Goal: Task Accomplishment & Management: Use online tool/utility

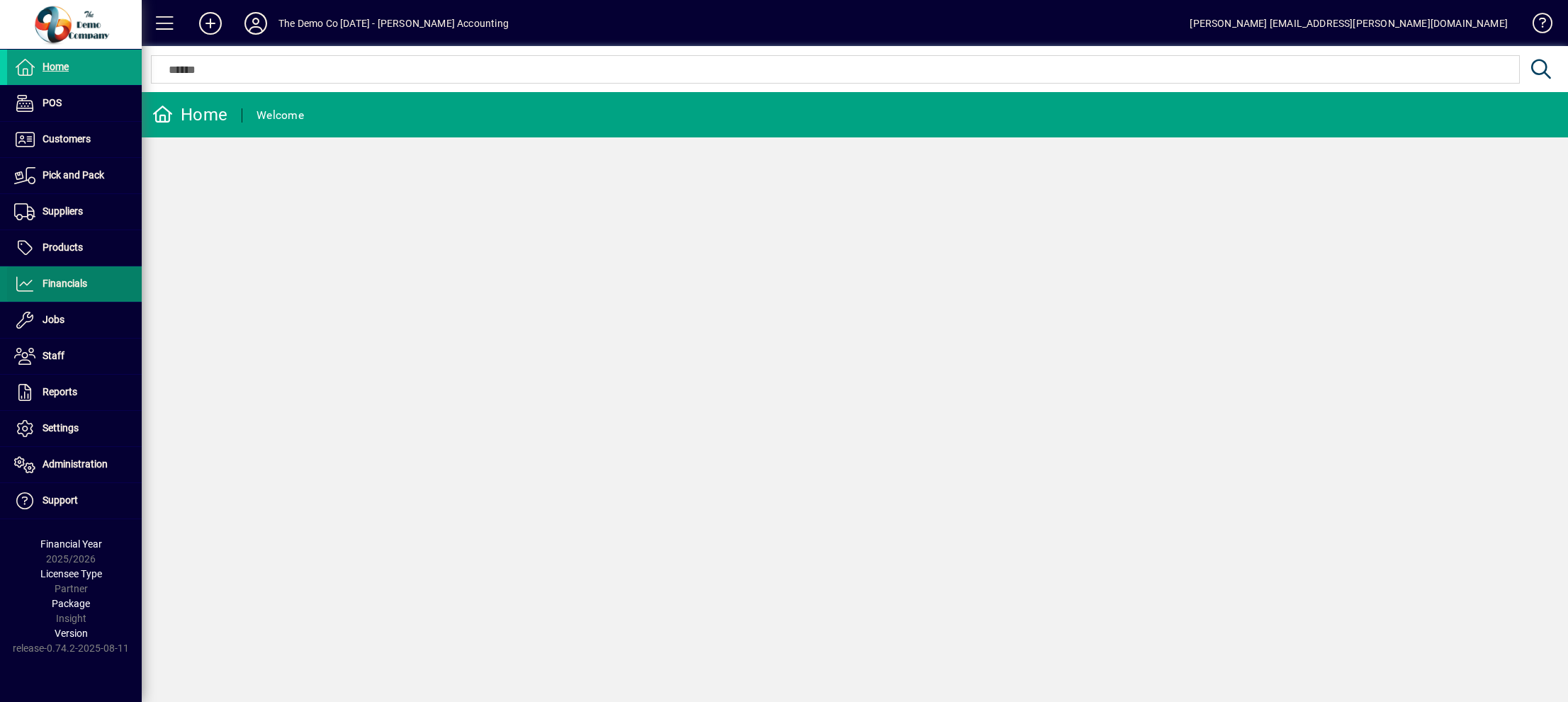
click at [63, 283] on span "Financials" at bounding box center [65, 283] width 45 height 11
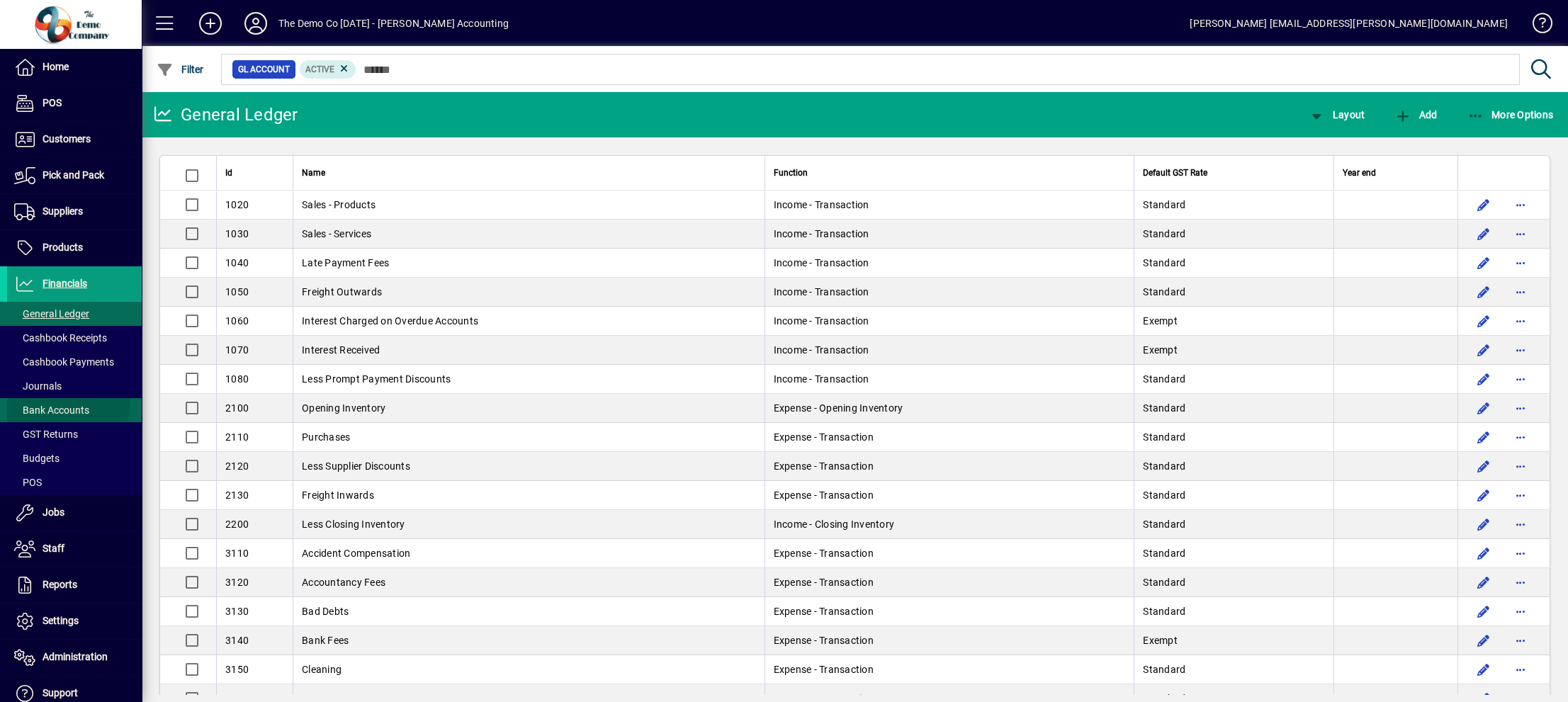
click at [67, 406] on span "Bank Accounts" at bounding box center [51, 410] width 75 height 11
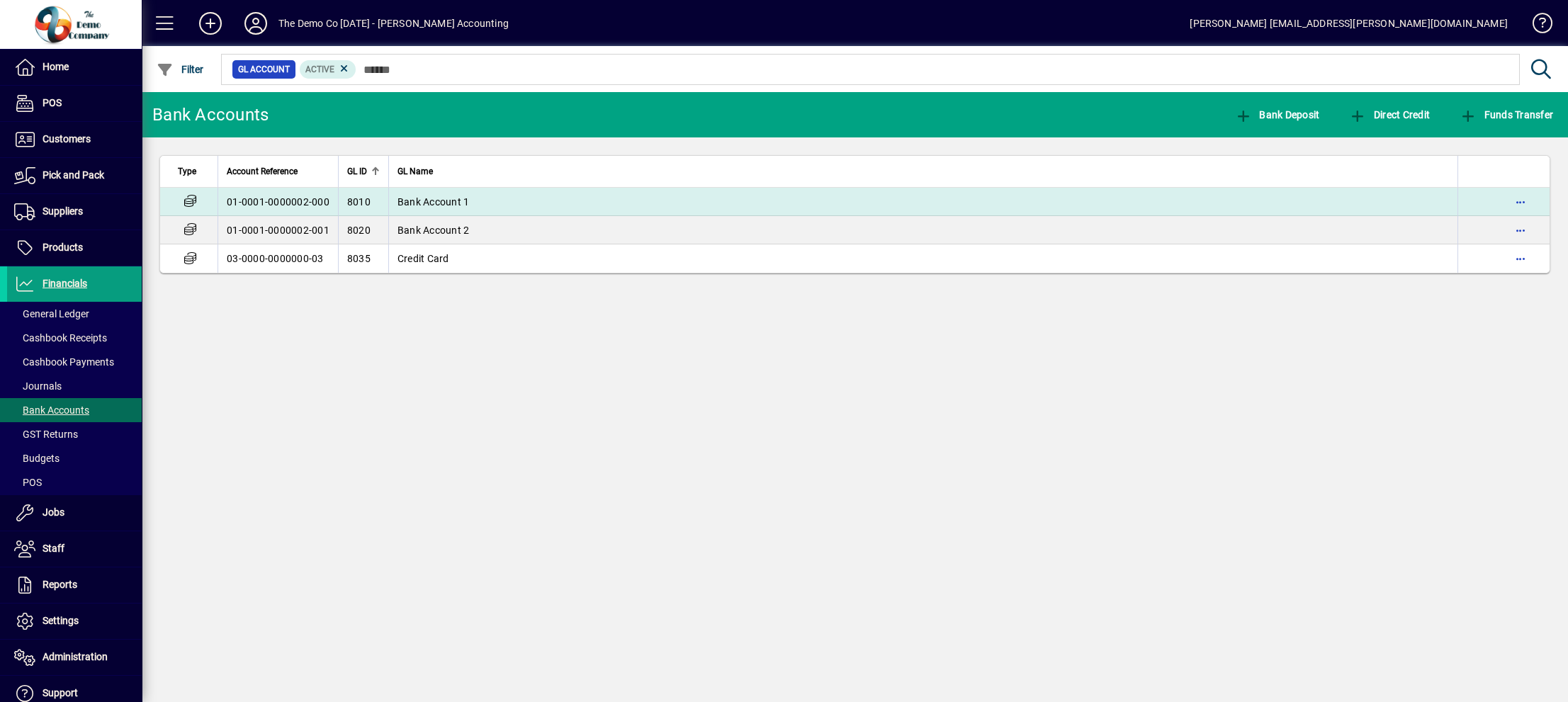
click at [448, 208] on td "Bank Account 1" at bounding box center [922, 202] width 1069 height 29
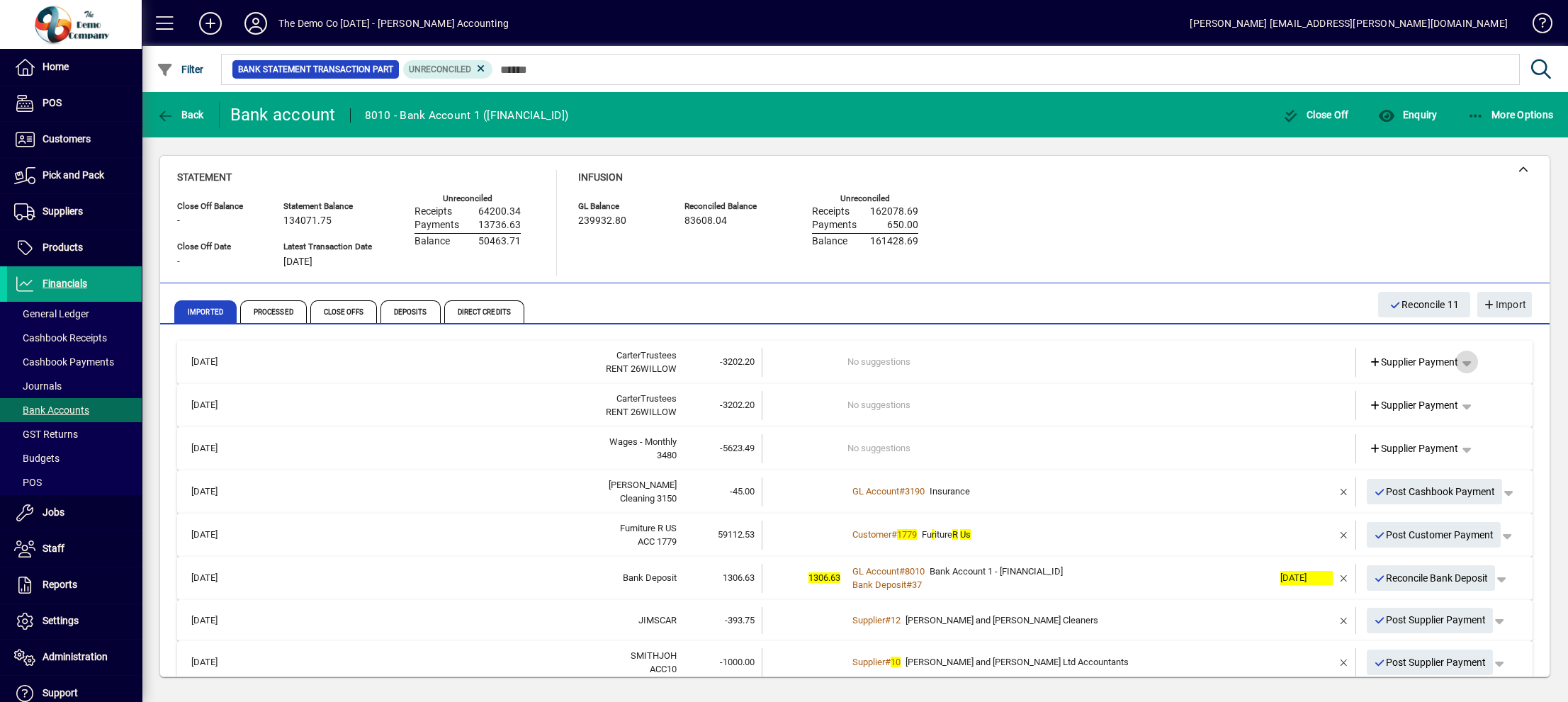
click at [1454, 360] on span "button" at bounding box center [1466, 362] width 34 height 34
click at [1401, 442] on span "Funds Transfer" at bounding box center [1396, 442] width 84 height 17
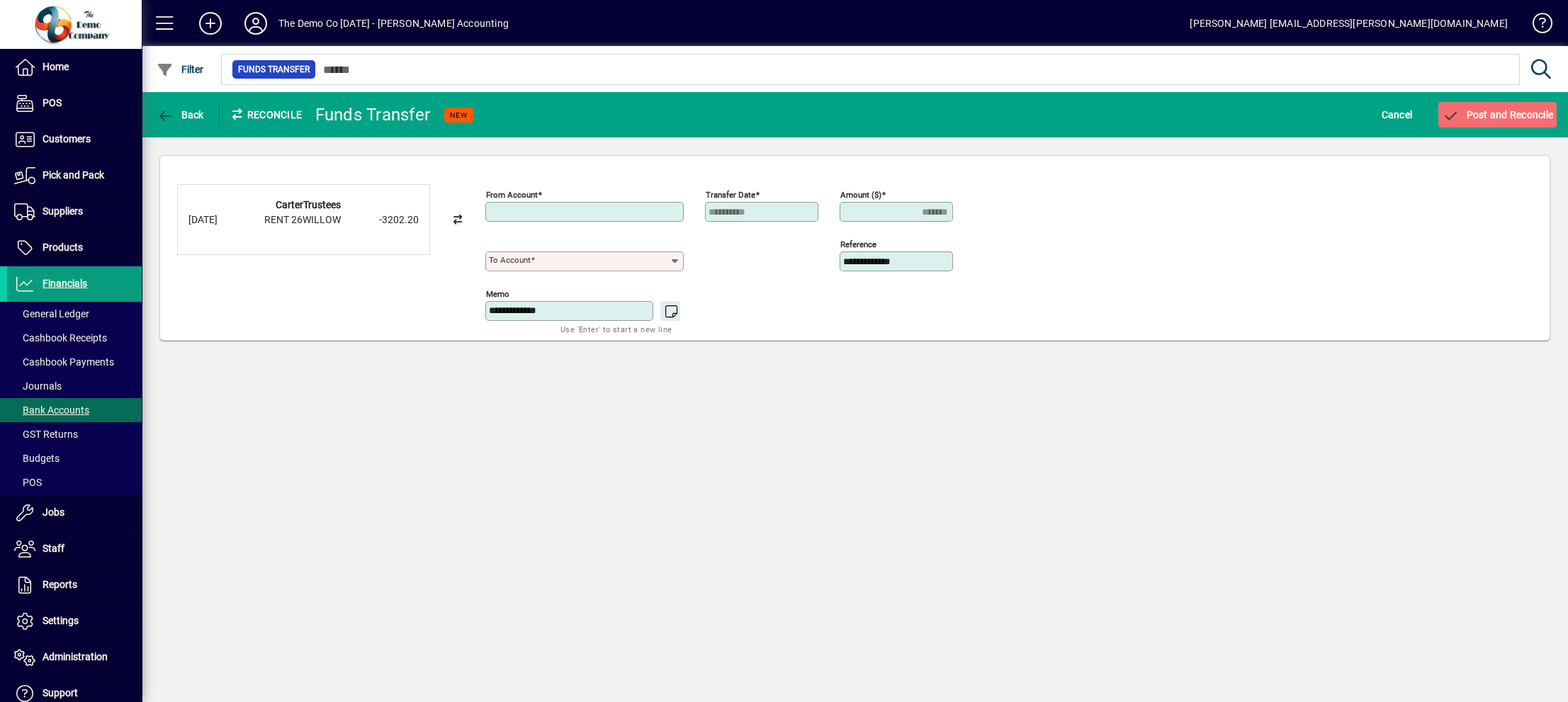
type input "**********"
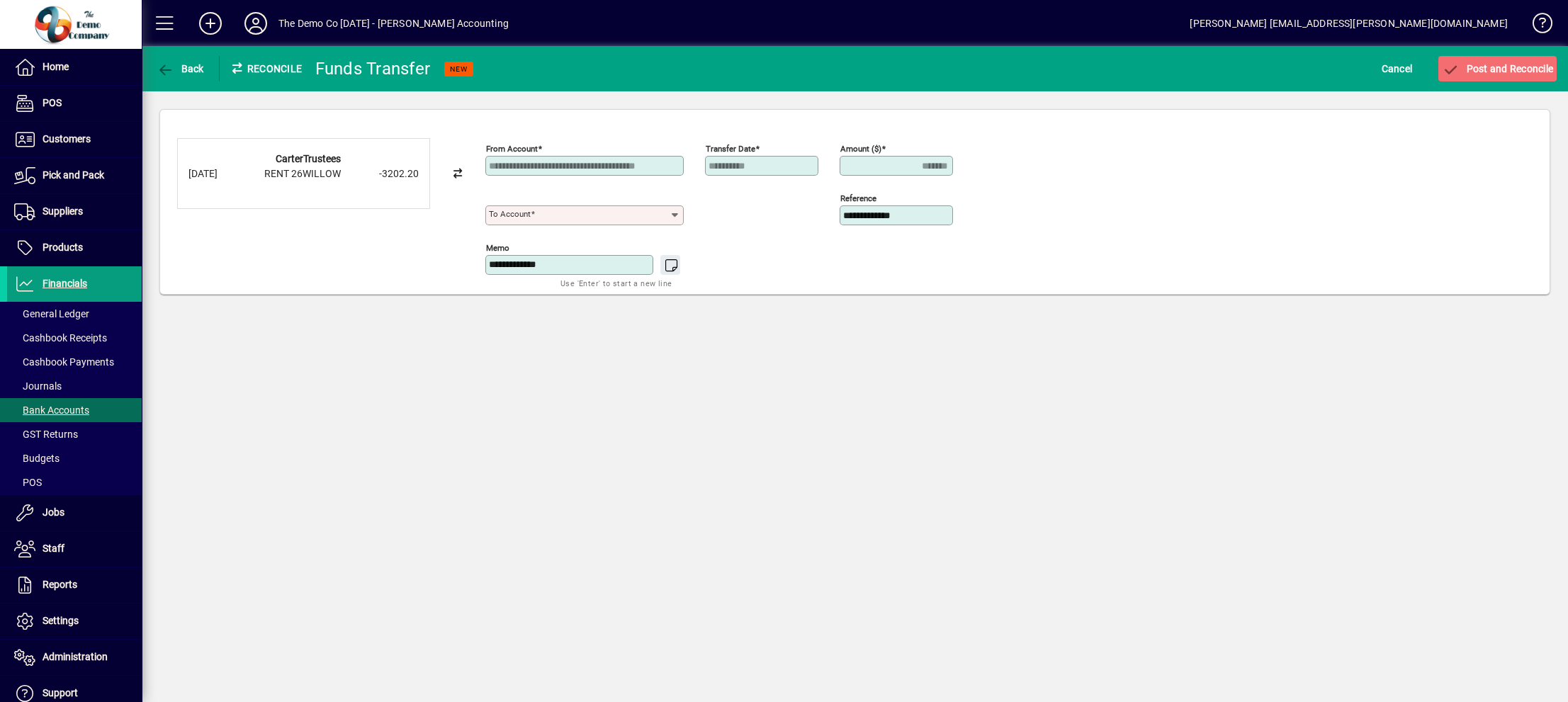
click at [653, 220] on div "To account" at bounding box center [585, 216] width 198 height 20
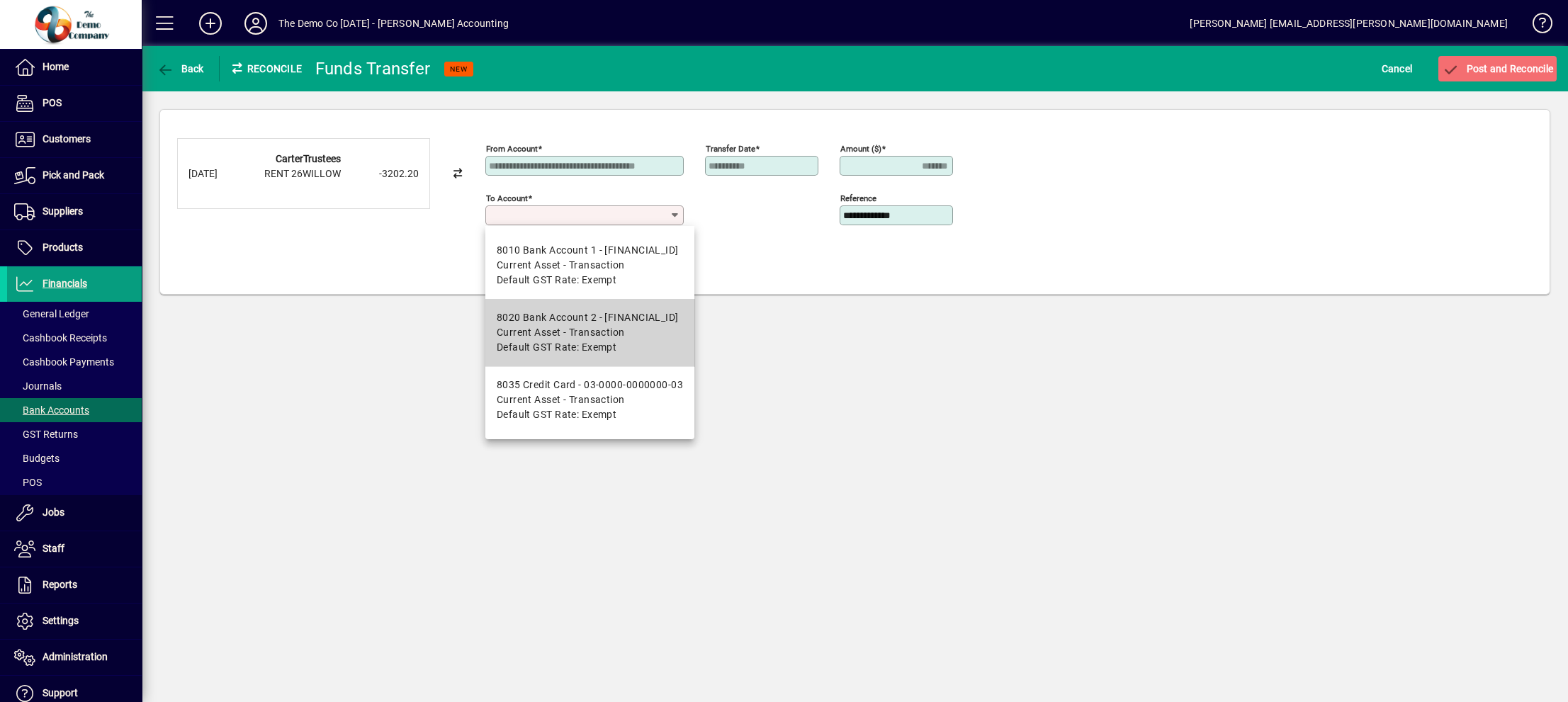
click at [554, 333] on span "Current Asset - Transaction" at bounding box center [560, 333] width 128 height 15
type input "**********"
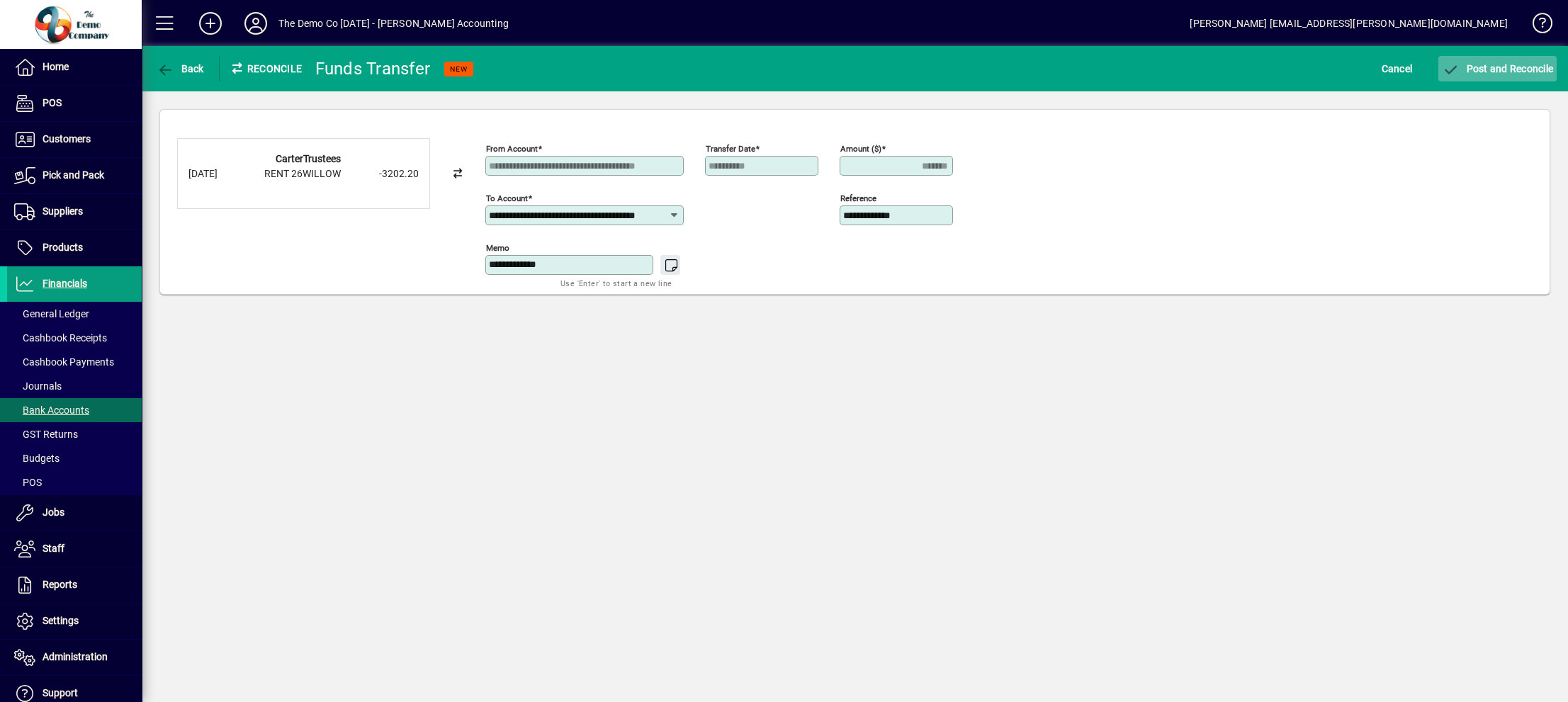
click at [1505, 65] on span "Post and Reconcile" at bounding box center [1497, 68] width 111 height 11
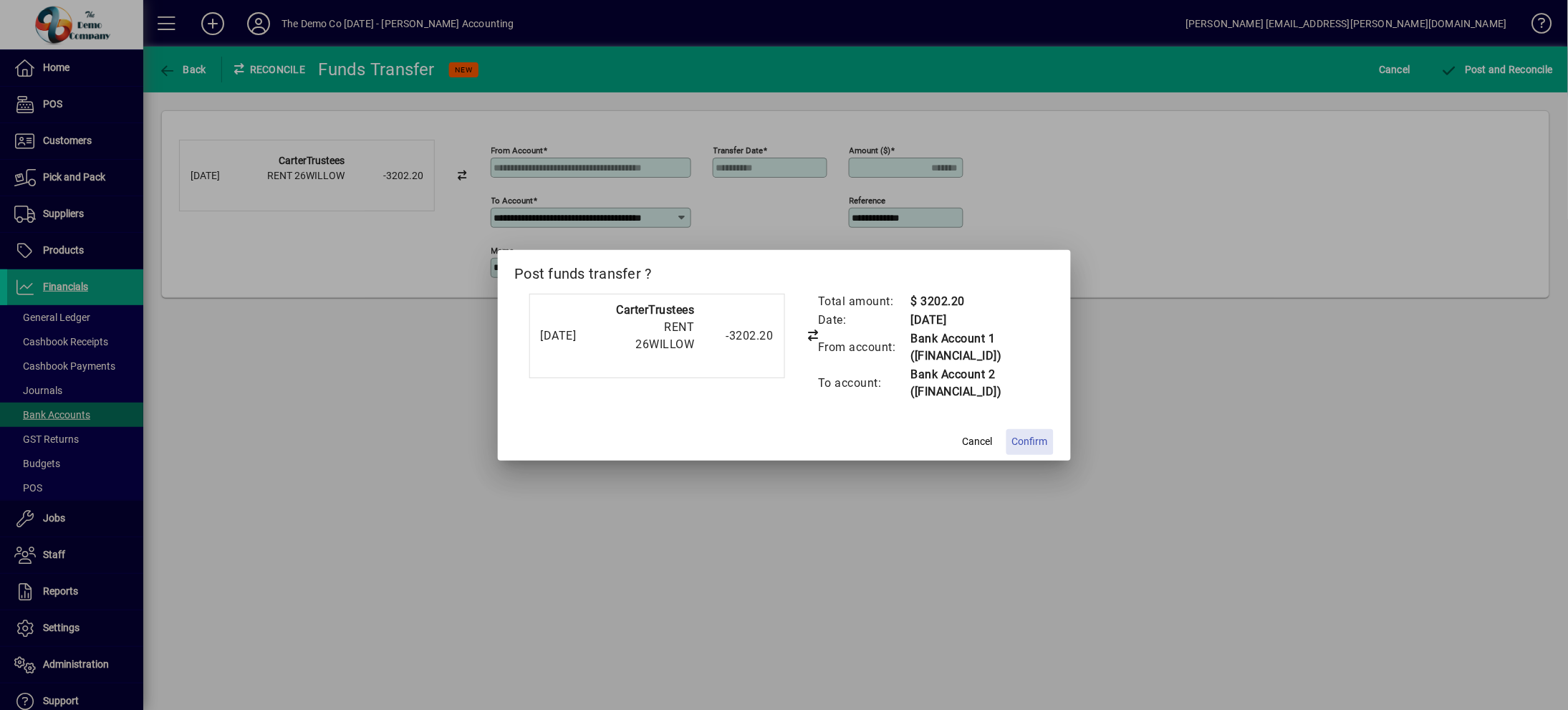
click at [1032, 447] on span "Confirm" at bounding box center [1030, 442] width 36 height 15
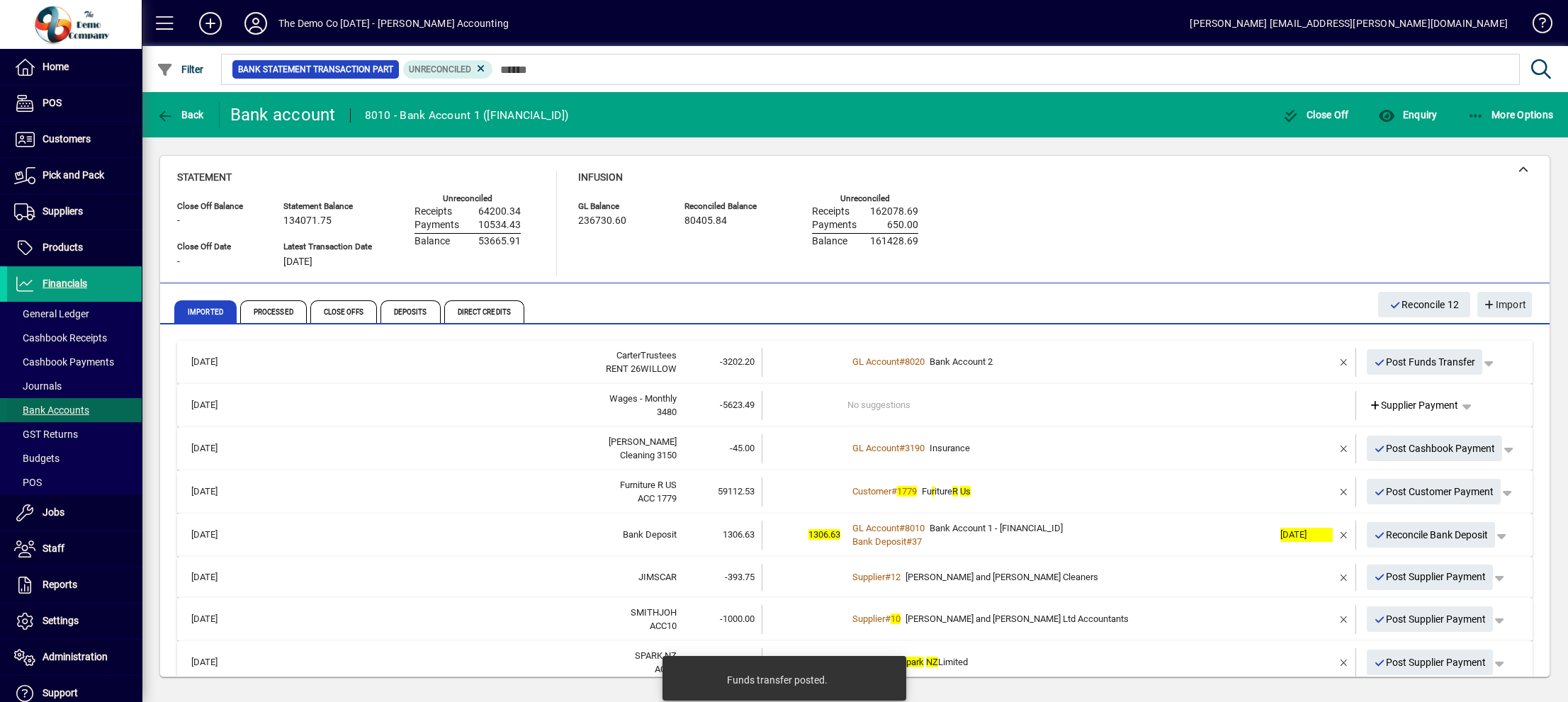
click at [67, 403] on span "Bank Accounts" at bounding box center [48, 411] width 82 height 15
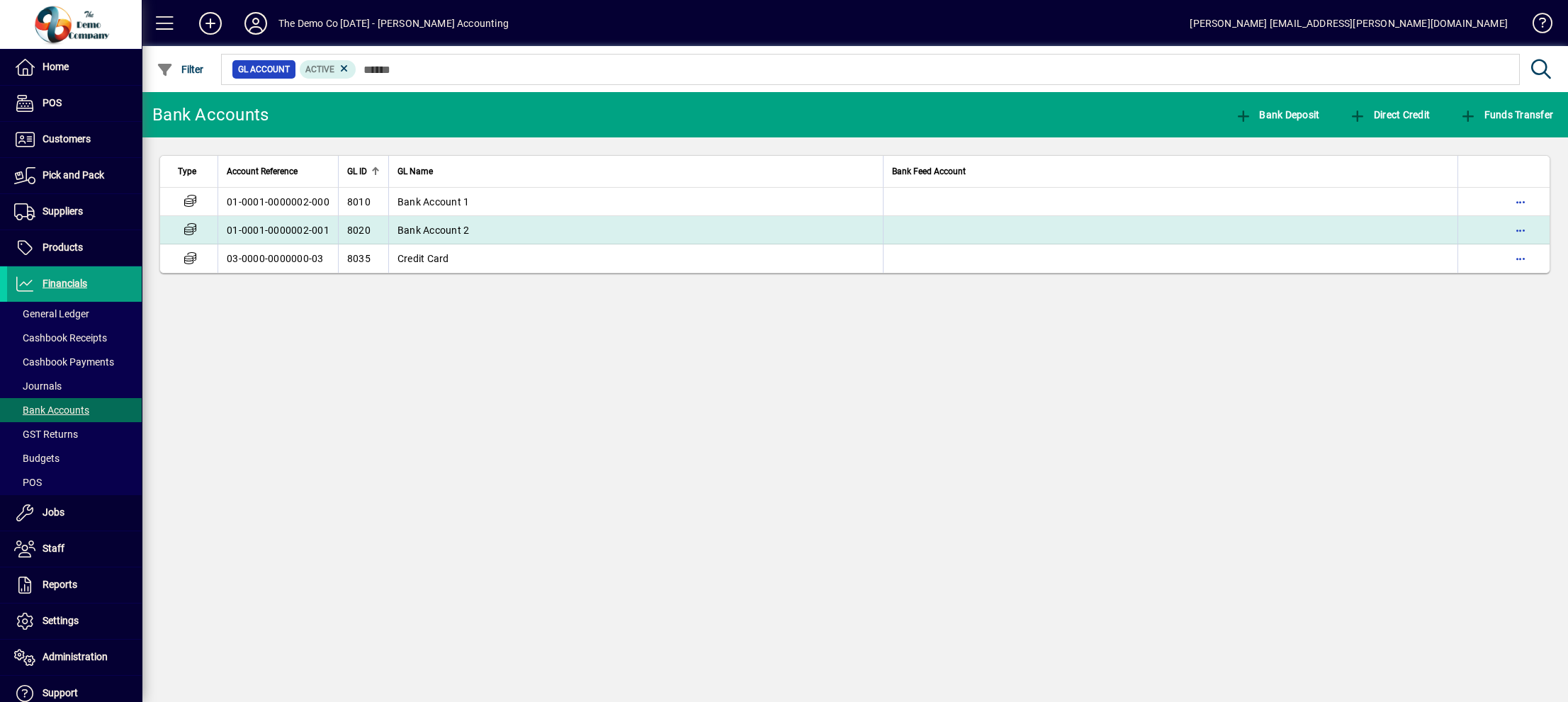
click at [446, 229] on span "Bank Account 2" at bounding box center [433, 229] width 72 height 11
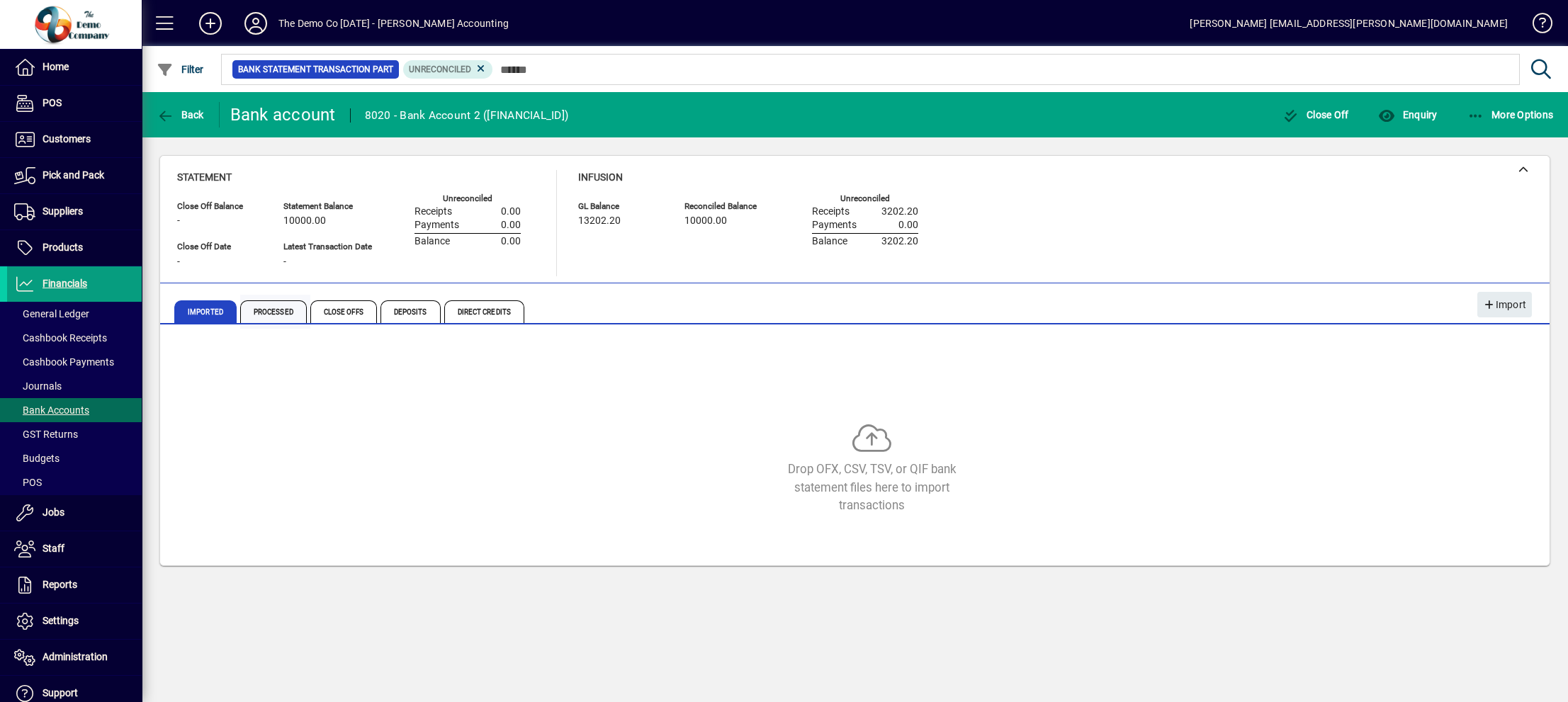
click at [275, 310] on span "Processed" at bounding box center [273, 312] width 66 height 23
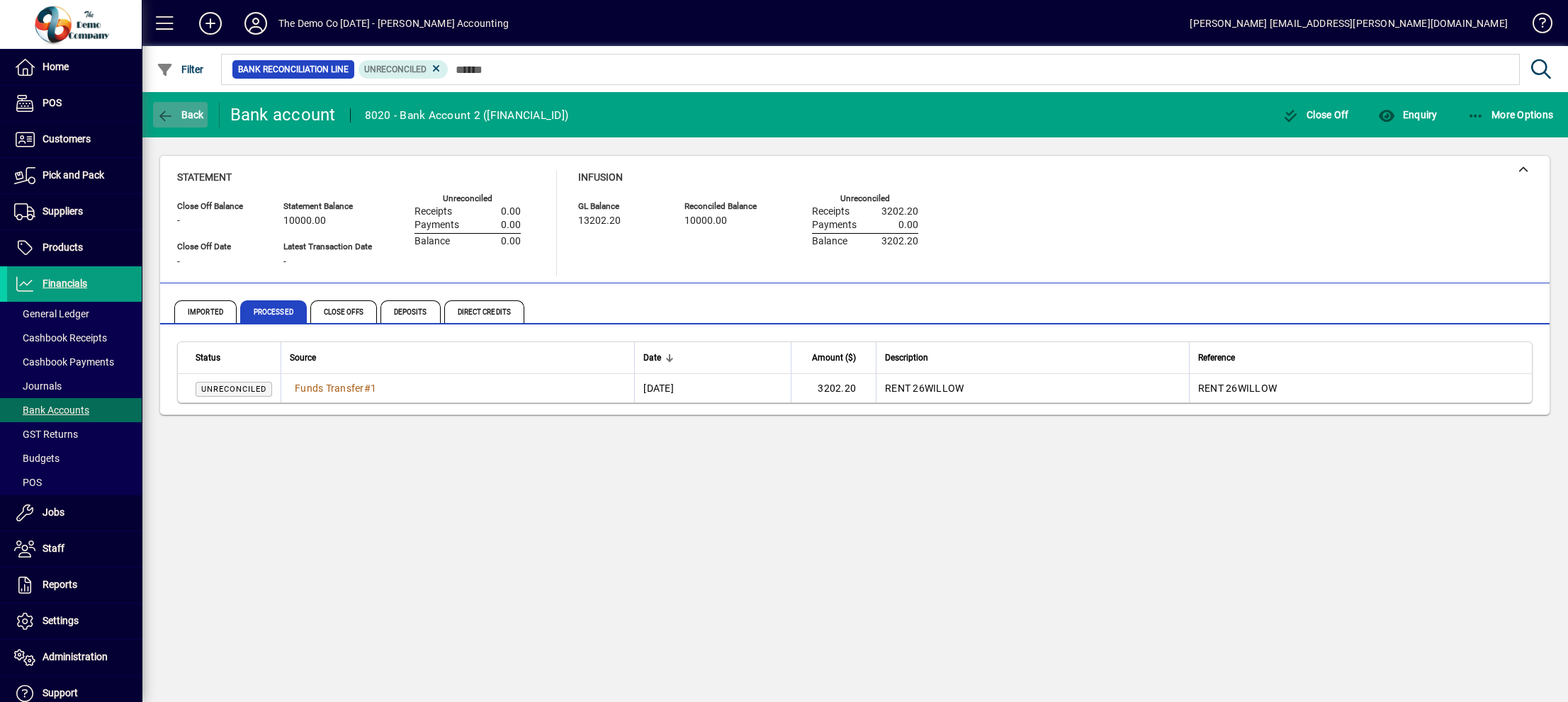
click at [160, 111] on icon "button" at bounding box center [165, 116] width 18 height 14
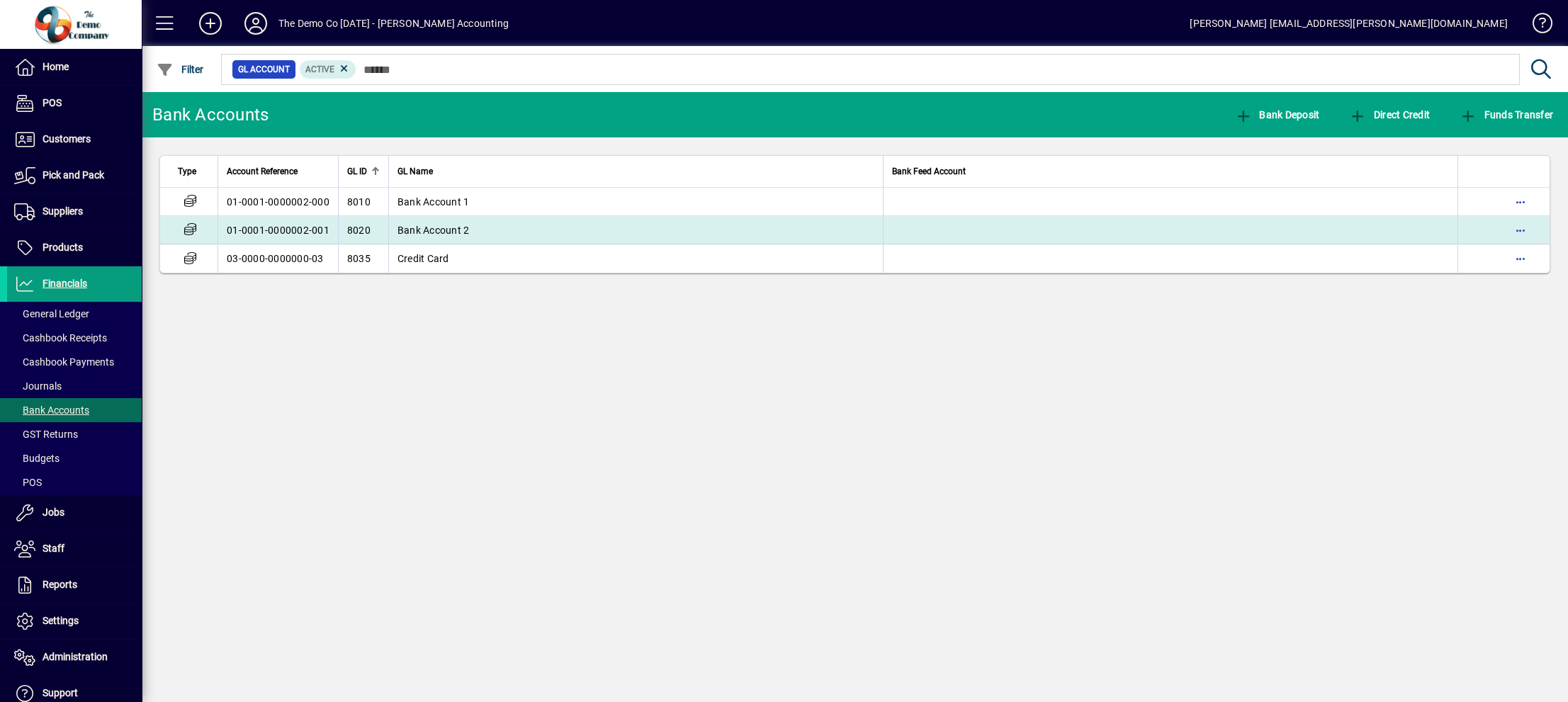
click at [473, 227] on td "Bank Account 2" at bounding box center [635, 230] width 495 height 29
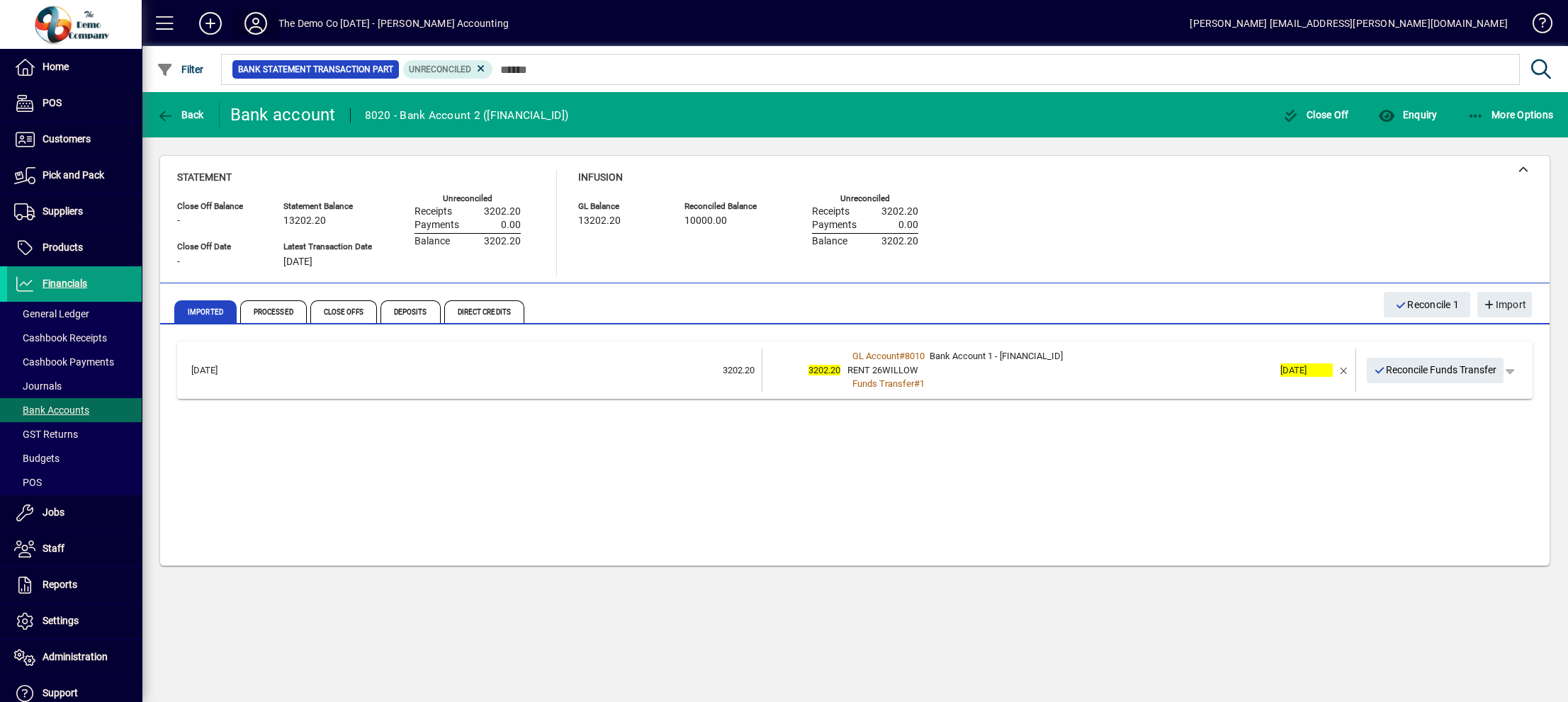
click at [256, 21] on icon at bounding box center [256, 23] width 29 height 23
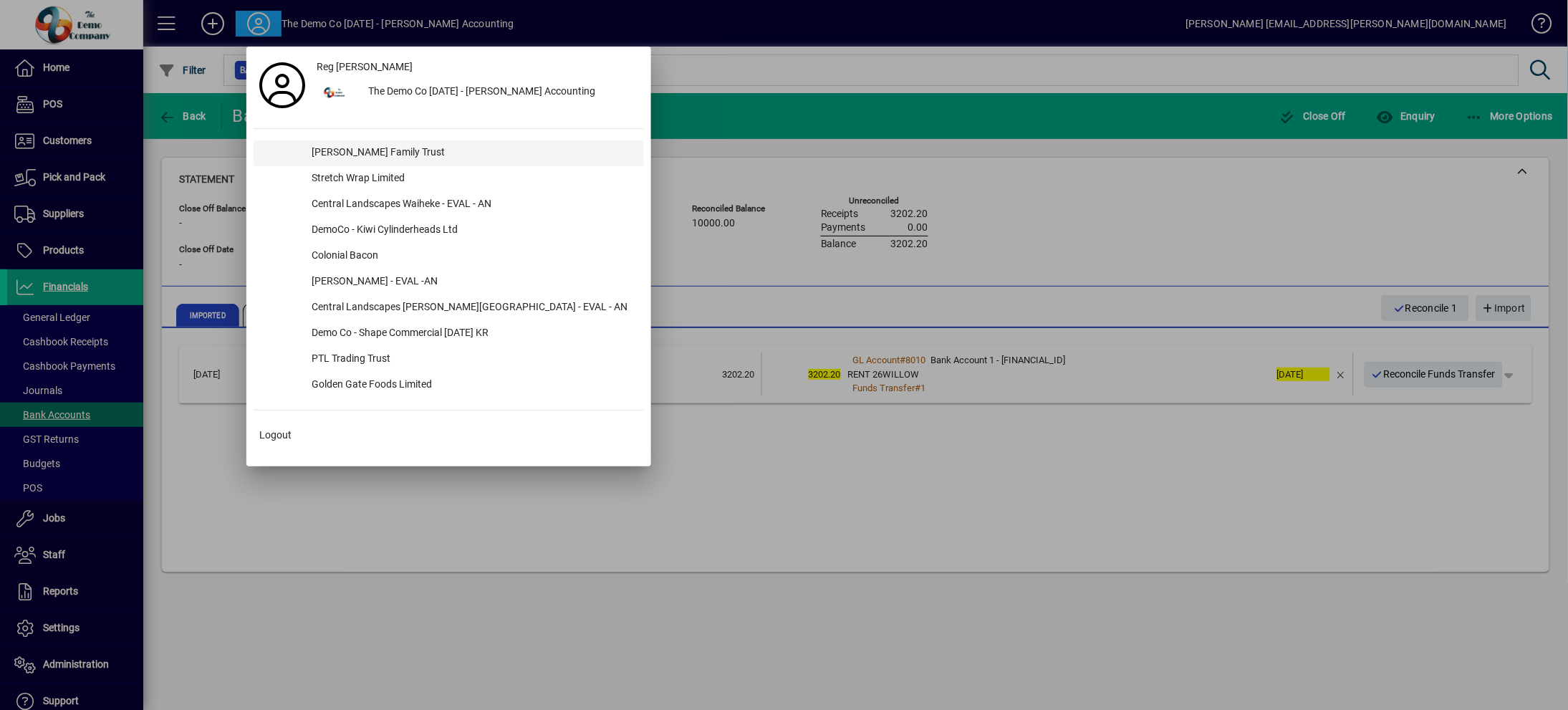
click at [374, 152] on div "[PERSON_NAME] Family Trust" at bounding box center [471, 153] width 344 height 25
